Goal: Find specific page/section: Find specific page/section

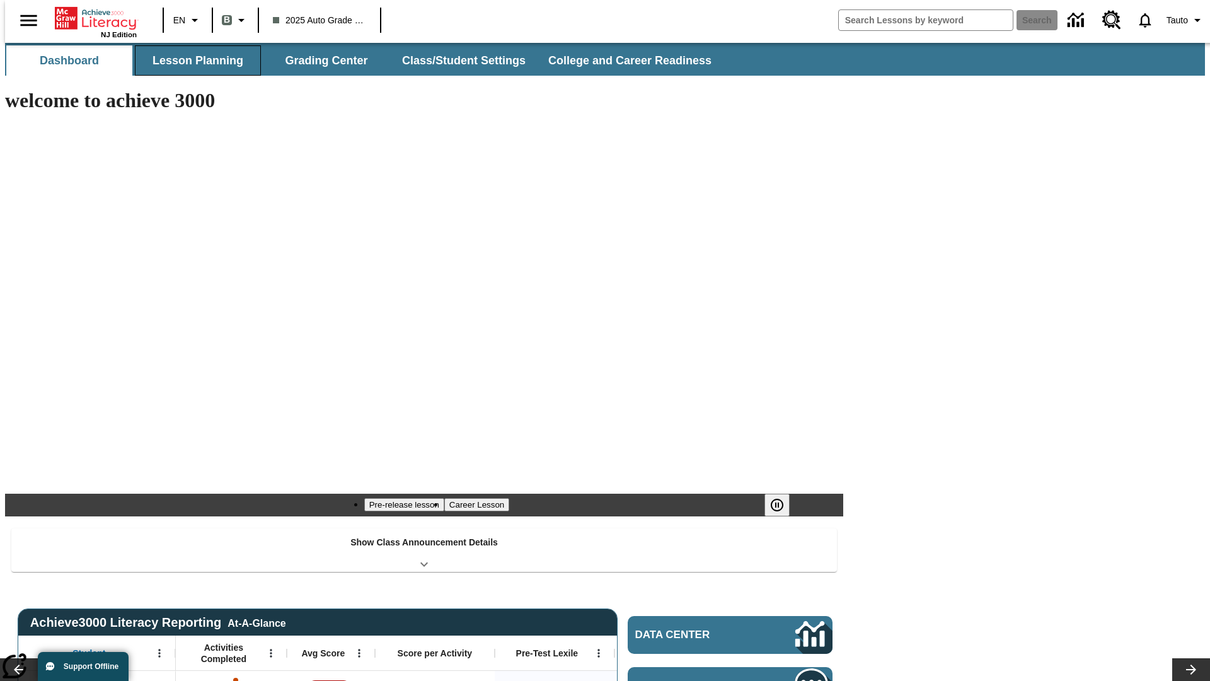
click at [193, 61] on button "Lesson Planning" at bounding box center [198, 60] width 126 height 30
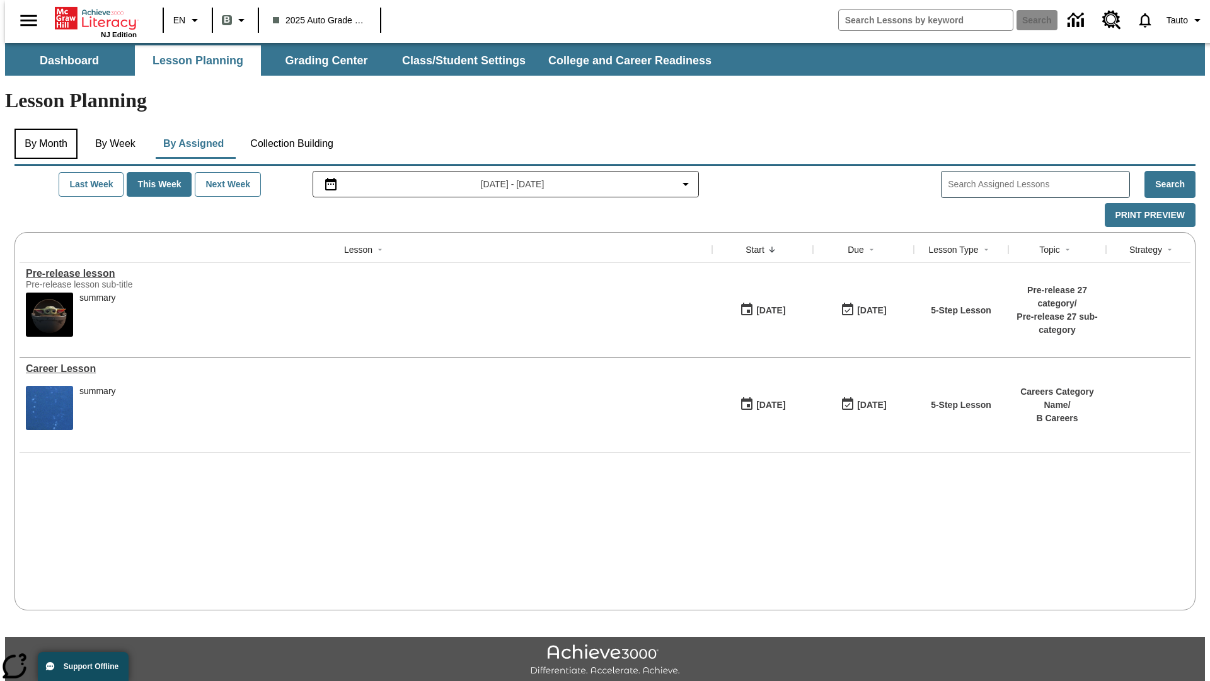
click at [42, 129] on button "By Month" at bounding box center [46, 144] width 63 height 30
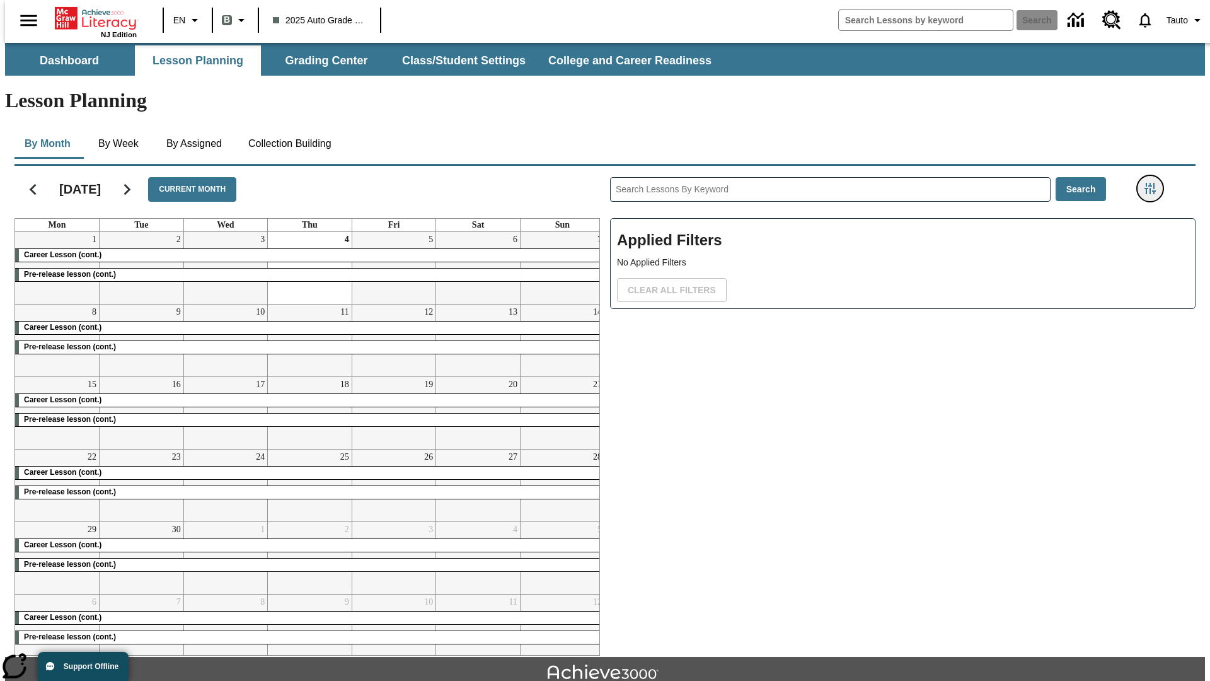
click at [1154, 183] on icon "Filters Side menu" at bounding box center [1150, 188] width 11 height 11
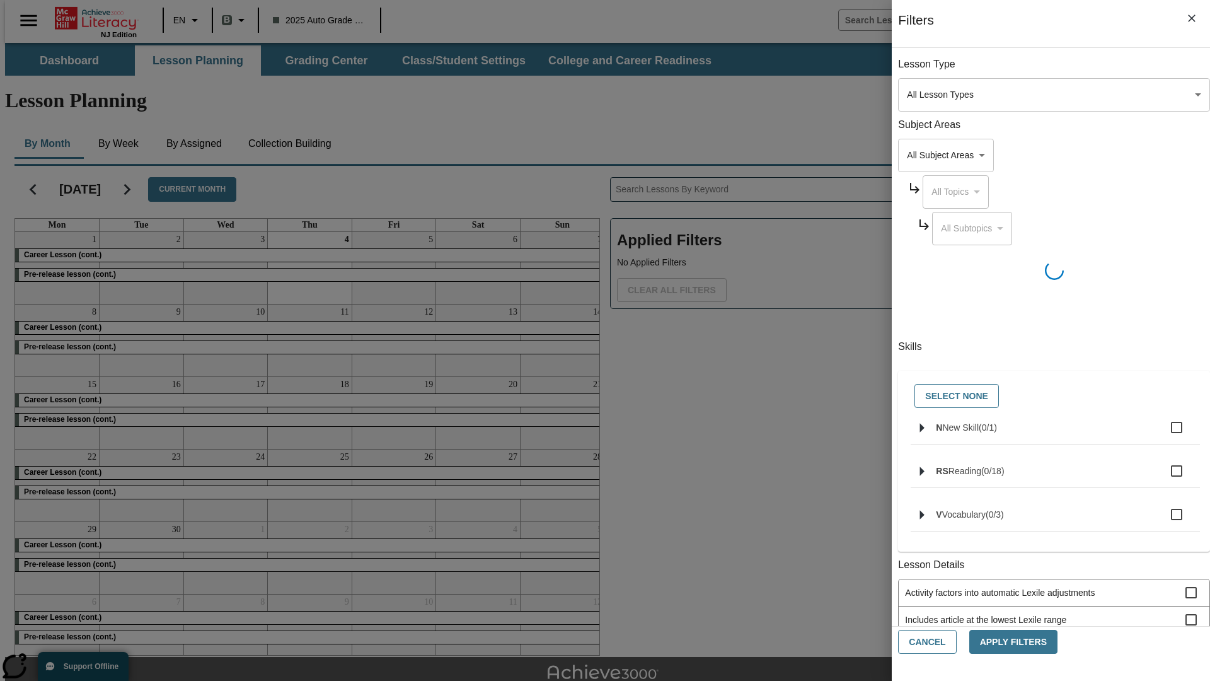
click at [908, 448] on body "Skip to main content NJ Edition EN B 2025 Auto Grade 1 B Search 0 Tauto Dashboa…" at bounding box center [605, 390] width 1200 height 695
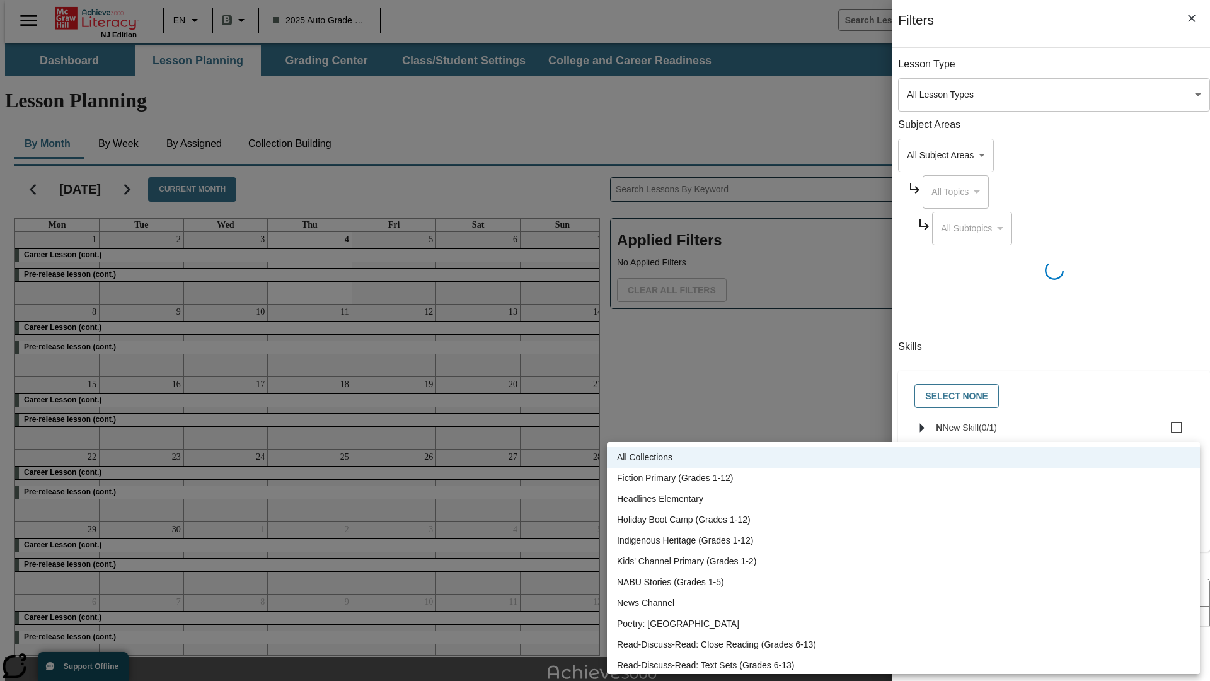
scroll to position [525, 0]
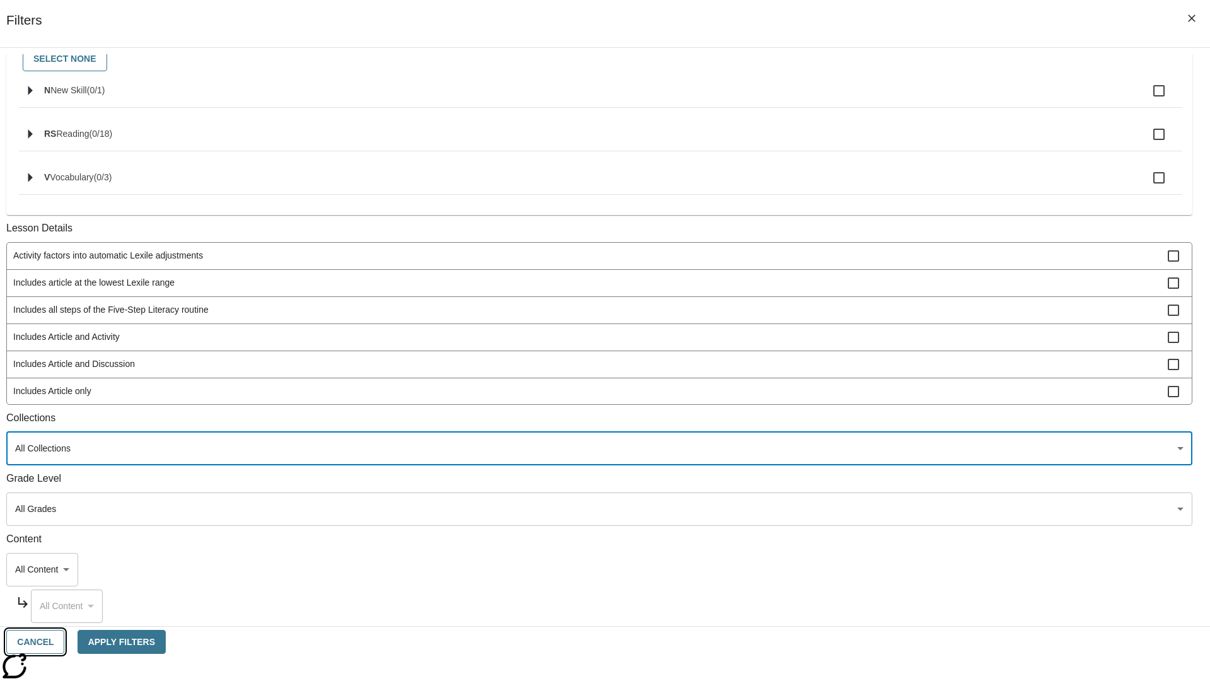
click at [64, 642] on button "Cancel" at bounding box center [35, 642] width 58 height 25
click at [91, 17] on icon "Home" at bounding box center [97, 18] width 84 height 25
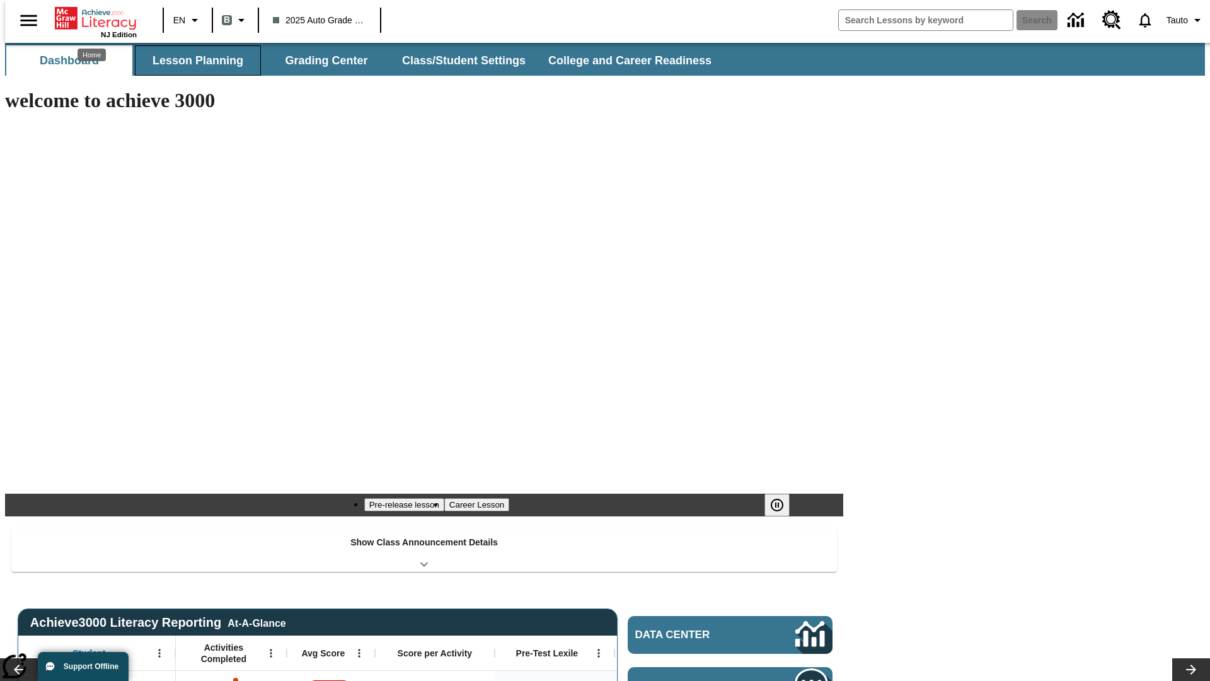
click at [193, 61] on button "Lesson Planning" at bounding box center [198, 60] width 126 height 30
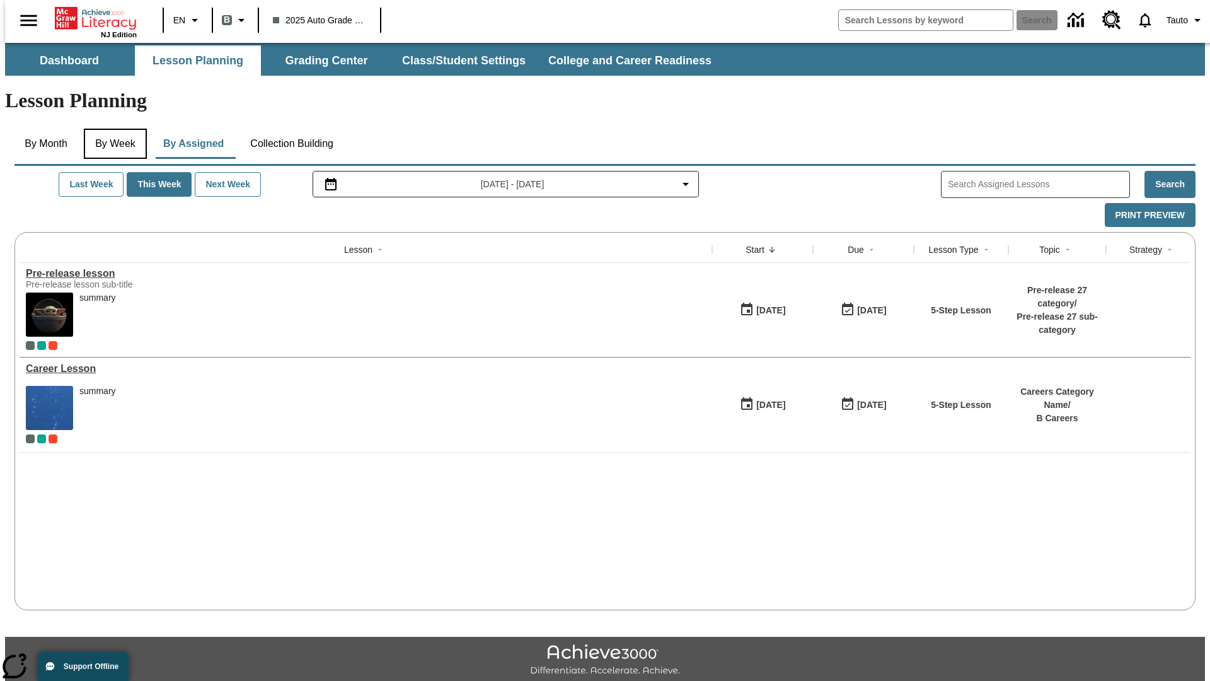
click at [113, 129] on button "By Week" at bounding box center [115, 144] width 63 height 30
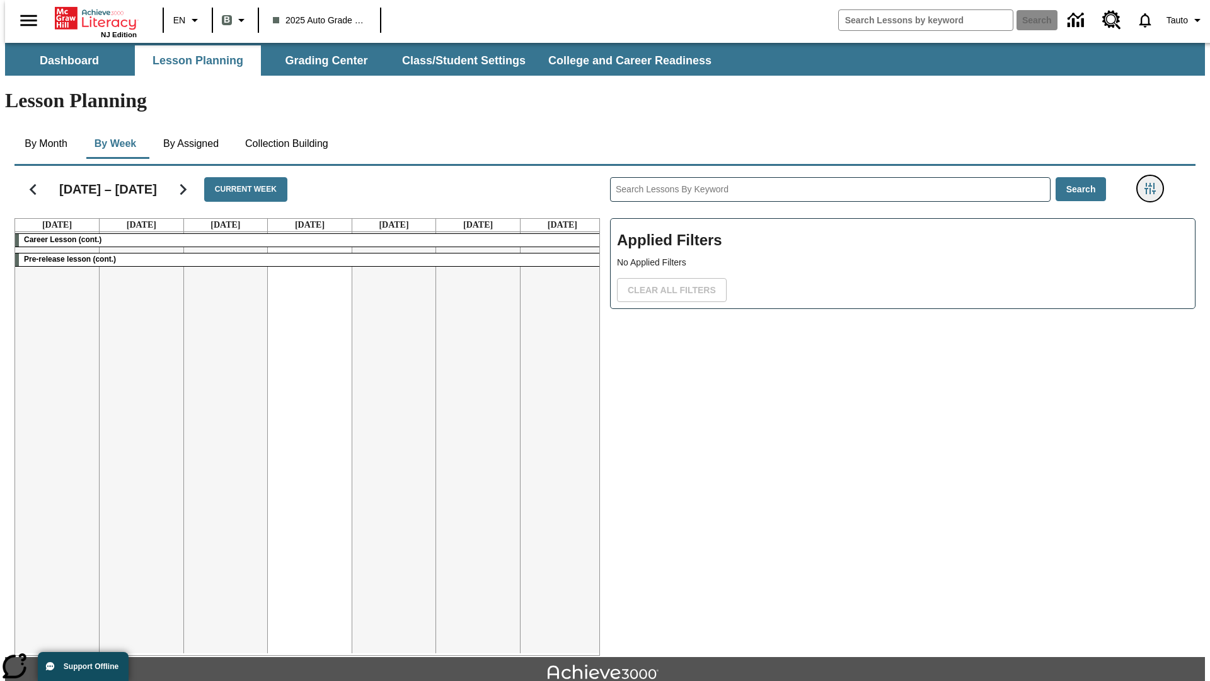
click at [1154, 183] on icon "Filters Side menu" at bounding box center [1150, 188] width 11 height 11
